Goal: Navigation & Orientation: Find specific page/section

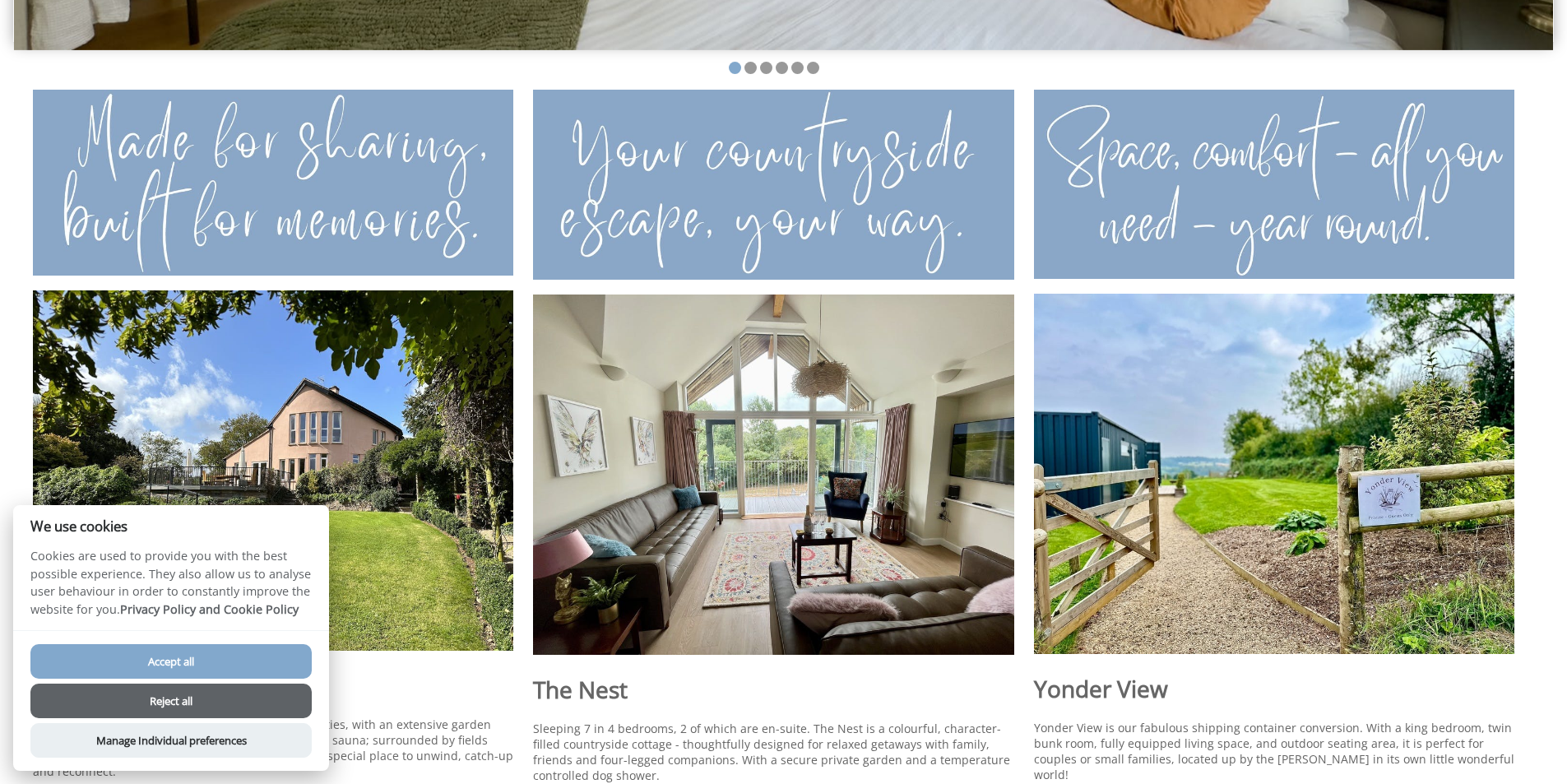
scroll to position [822, 0]
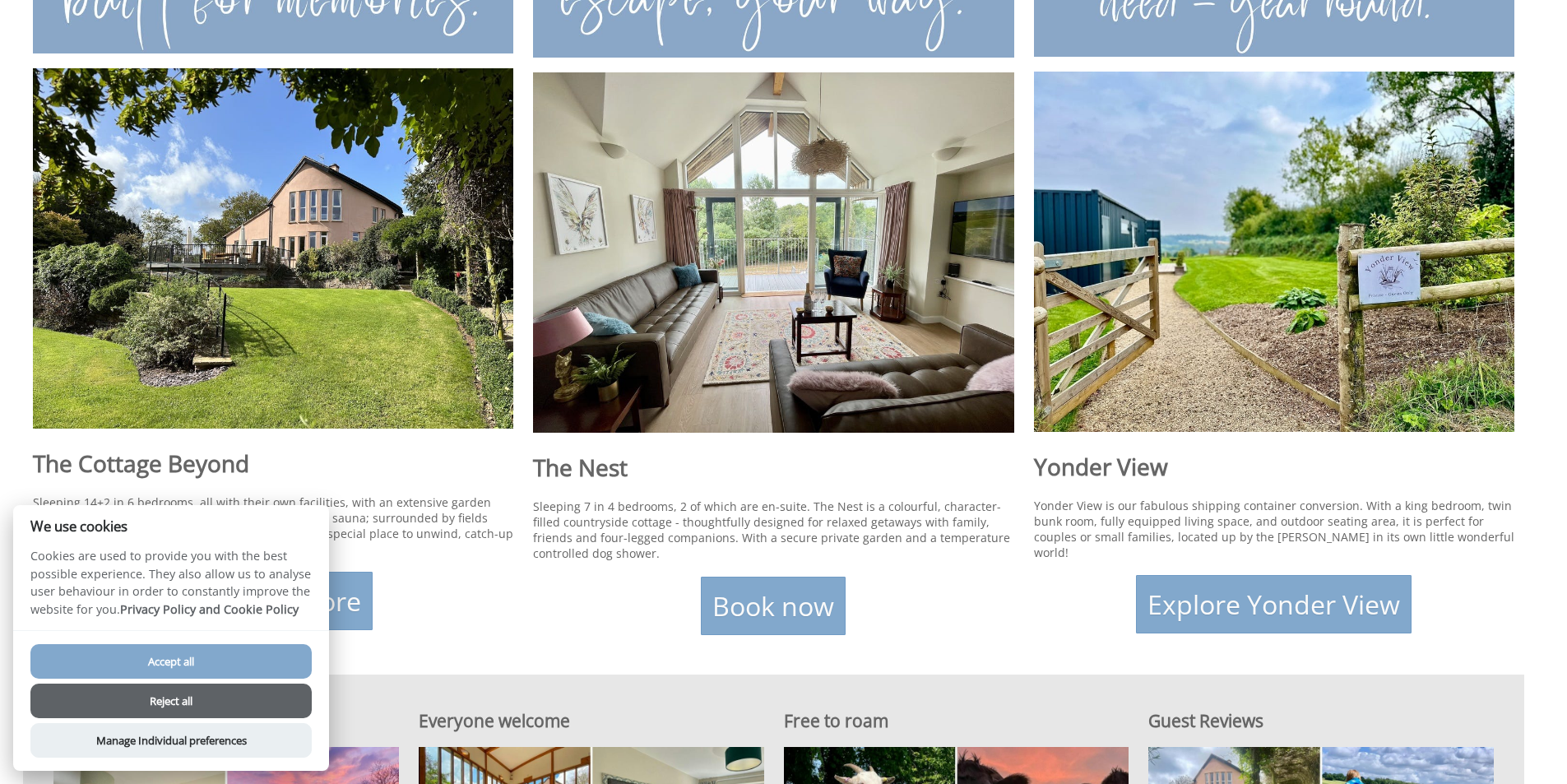
click at [192, 658] on button "Accept all" at bounding box center [171, 661] width 281 height 35
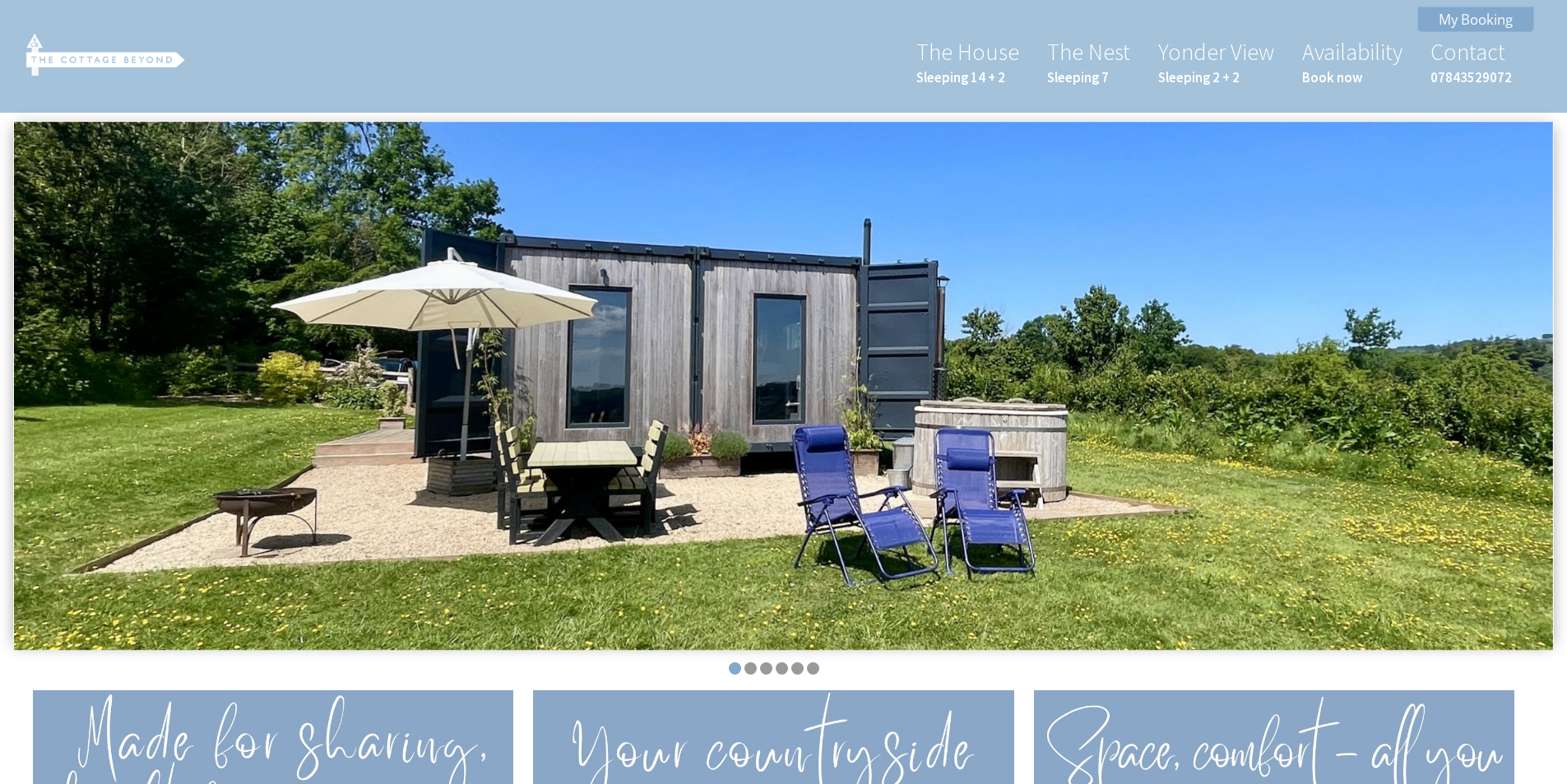
scroll to position [824, 0]
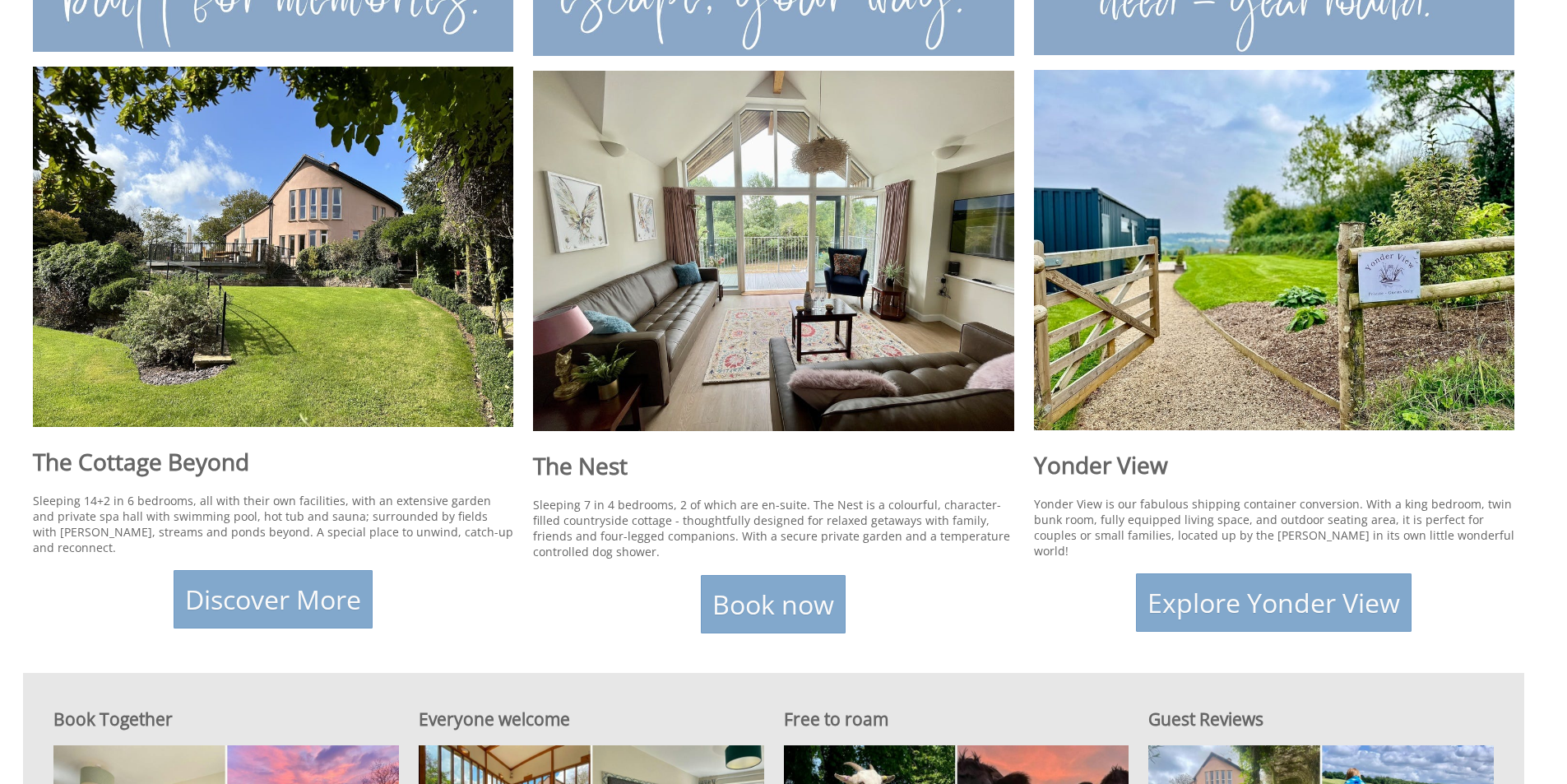
click at [267, 580] on link "Discover More" at bounding box center [272, 599] width 199 height 58
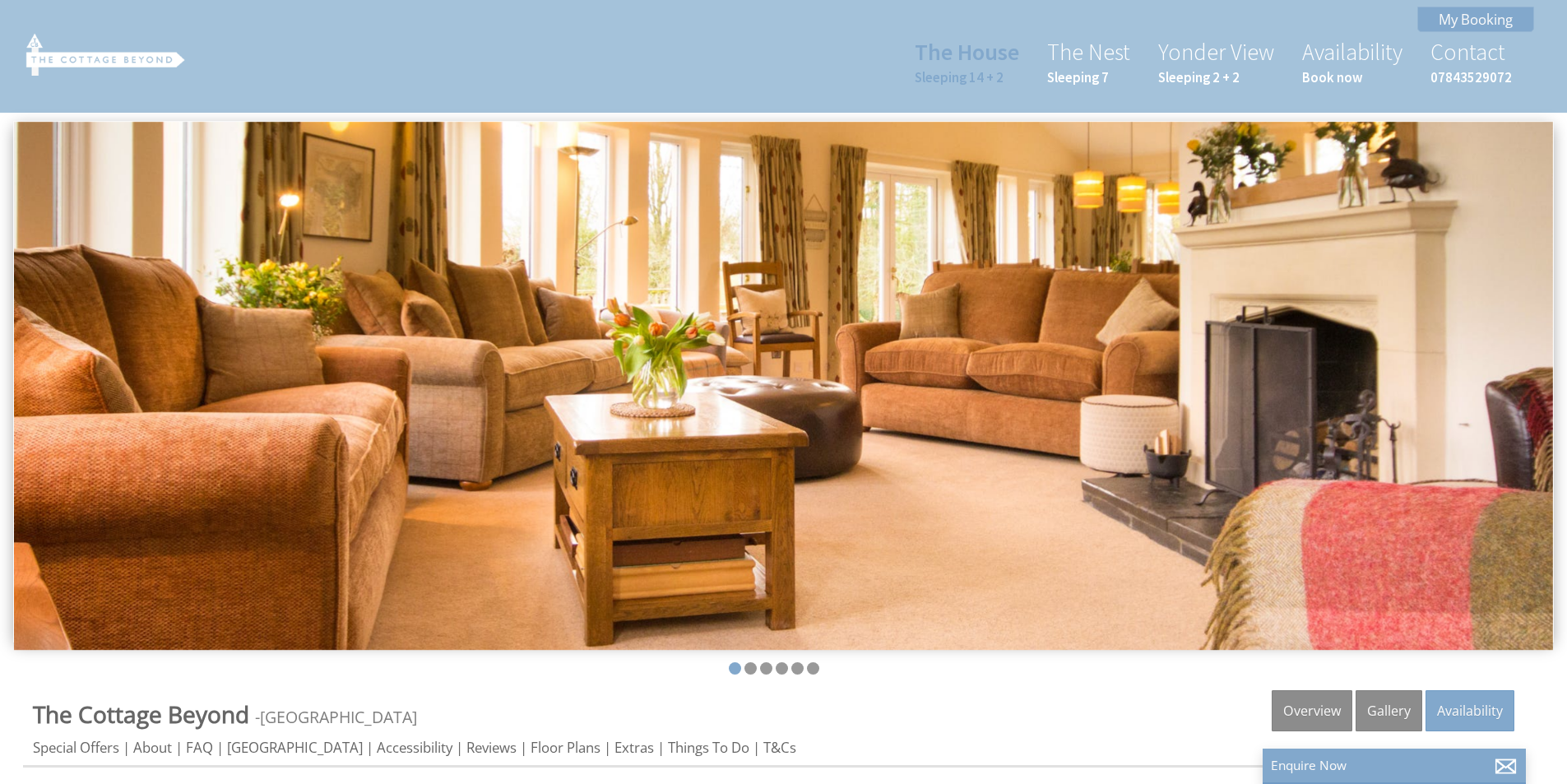
scroll to position [329, 0]
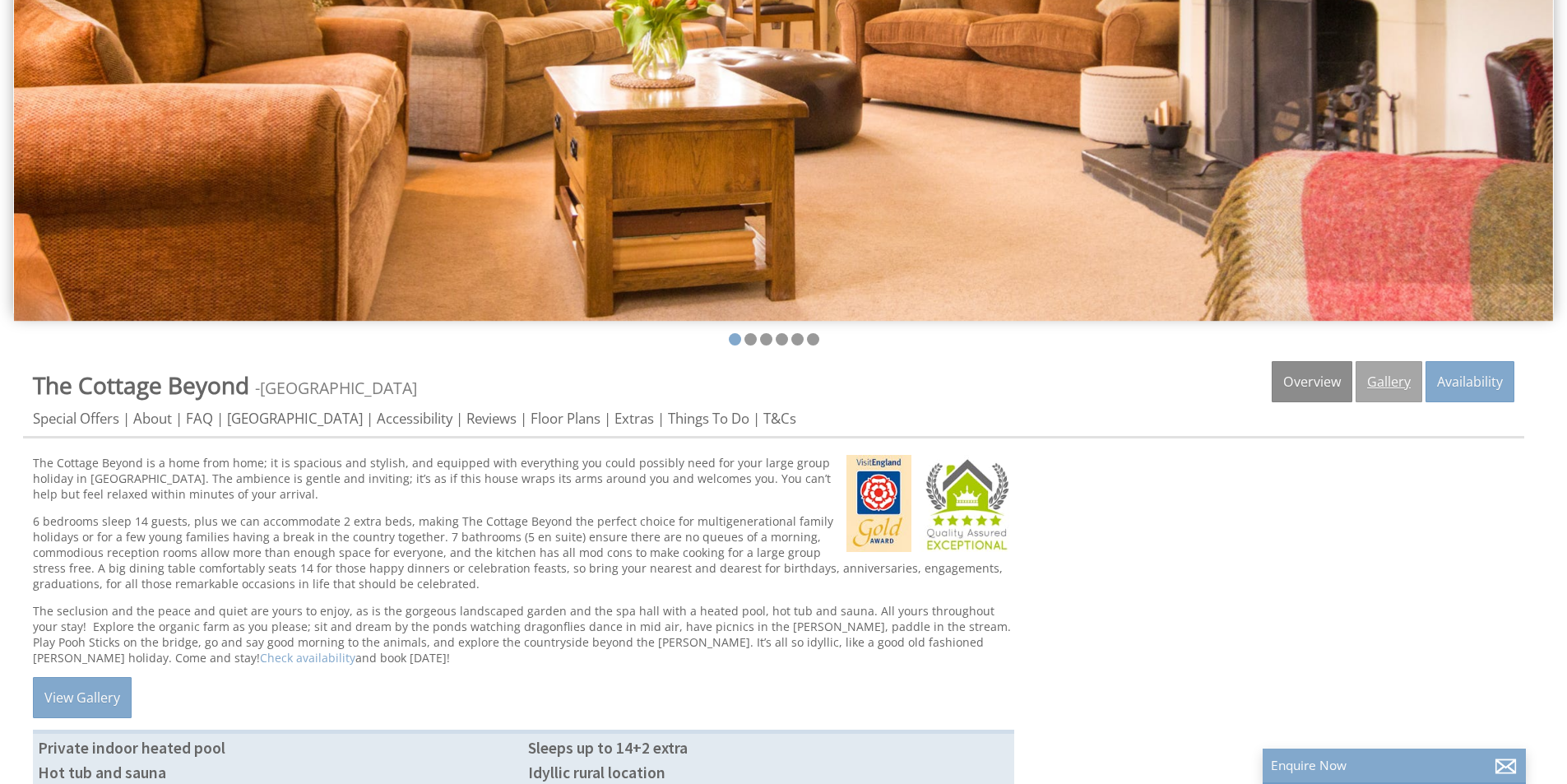
click at [1383, 381] on link "Gallery" at bounding box center [1389, 381] width 67 height 41
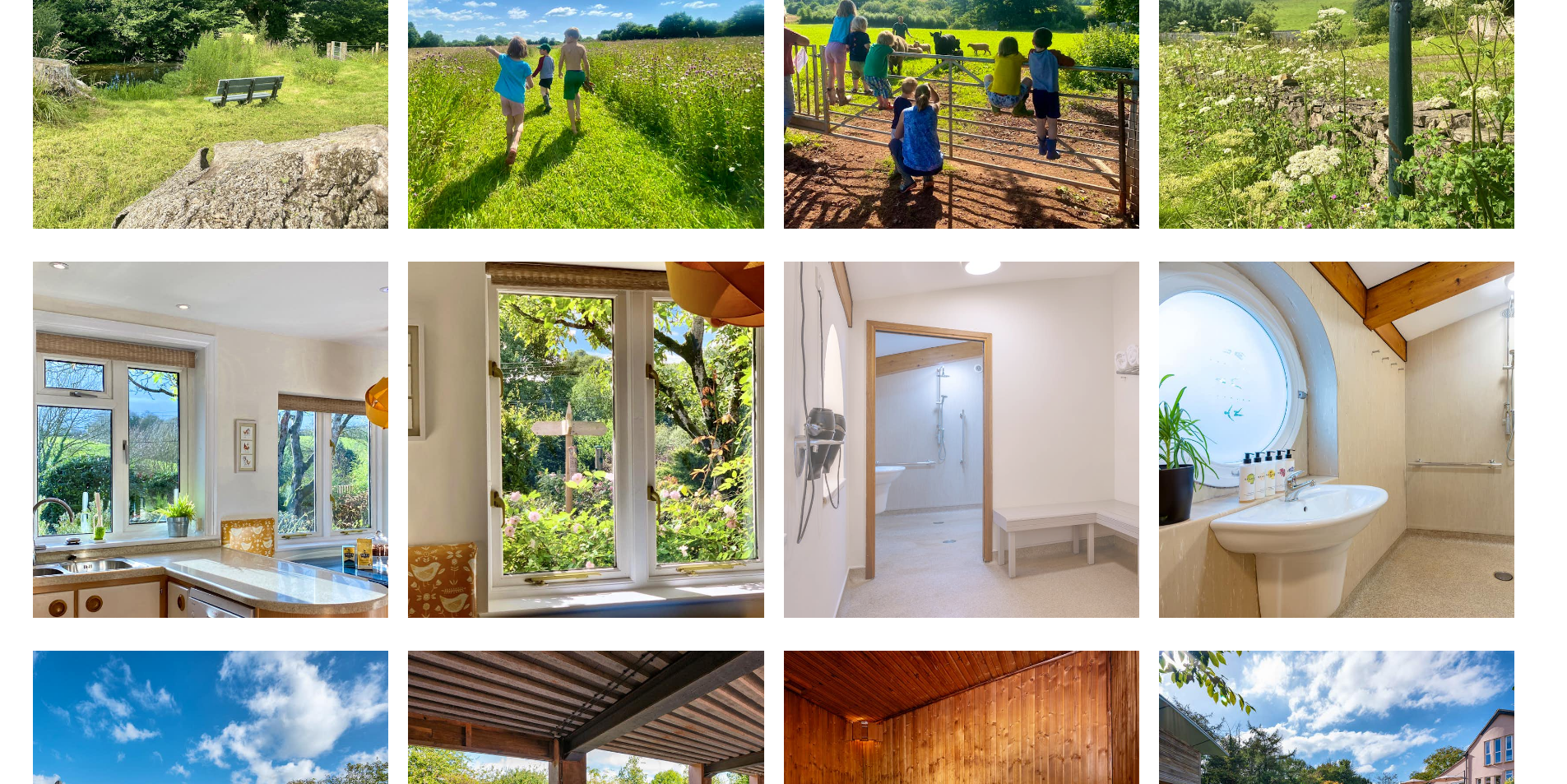
scroll to position [5921, 0]
